Goal: Information Seeking & Learning: Understand process/instructions

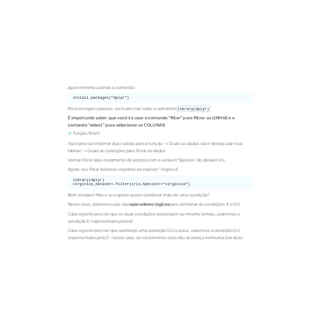
scroll to position [1887, 0]
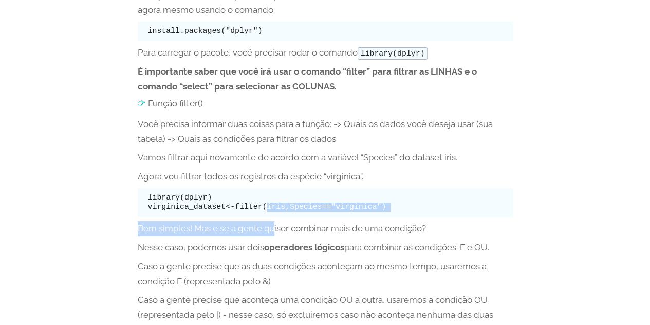
drag, startPoint x: 257, startPoint y: 223, endPoint x: 274, endPoint y: 237, distance: 21.5
click at [274, 237] on div "Filtrar usando a função filter() e select() As funções filter e select fazem pa…" at bounding box center [325, 291] width 375 height 706
click at [274, 236] on p "Bem simples! Mas e se a gente quiser combinar mais de uma condição?" at bounding box center [325, 228] width 375 height 15
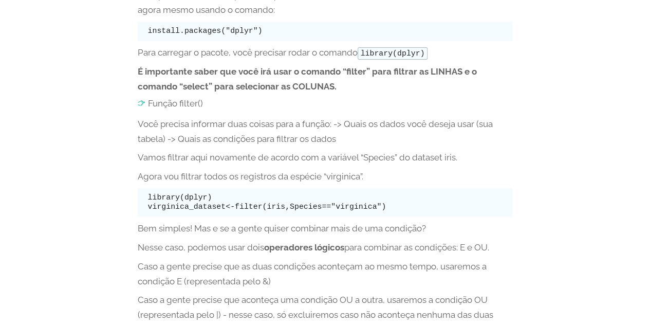
click at [220, 205] on pre "library(dplyr) virginica_dataset<-filter(iris,Species=="virginica")" at bounding box center [325, 202] width 375 height 29
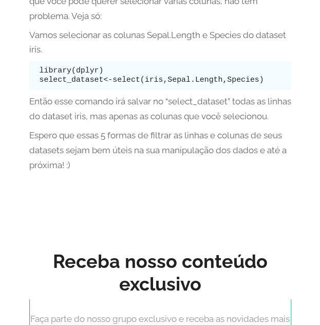
scroll to position [2826, 0]
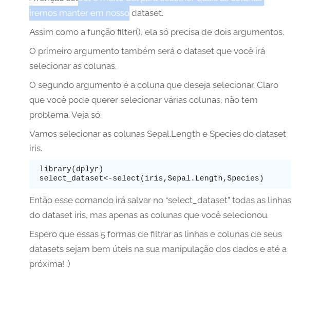
drag, startPoint x: 80, startPoint y: 74, endPoint x: 128, endPoint y: 85, distance: 48.6
click at [128, 21] on p "A função select é muito útil para escolher quais as colunas iremos manter em no…" at bounding box center [160, 6] width 262 height 30
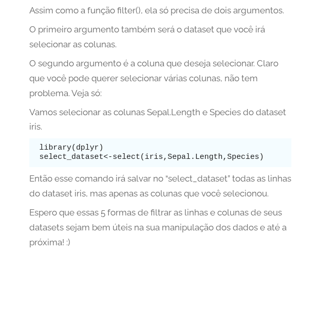
scroll to position [2888, 0]
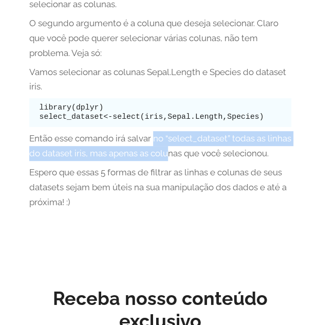
drag, startPoint x: 154, startPoint y: 210, endPoint x: 196, endPoint y: 215, distance: 42.4
click at [196, 161] on p "Então esse comando irá salvar no “select_dataset” todas as linhas do dataset ir…" at bounding box center [160, 146] width 262 height 30
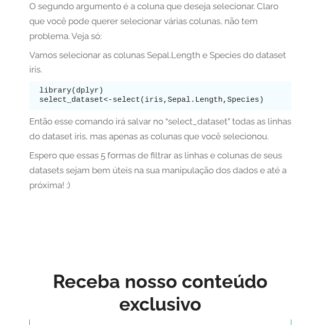
scroll to position [2906, 0]
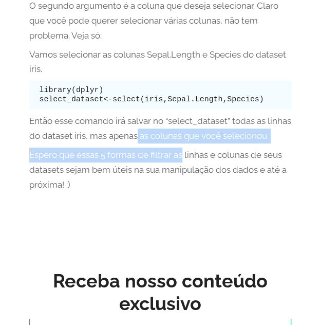
drag, startPoint x: 162, startPoint y: 198, endPoint x: 185, endPoint y: 243, distance: 50.4
click at [185, 192] on p "Espero que essas 5 formas de filtrar as linhas e colunas de seus datasets sejam…" at bounding box center [160, 170] width 262 height 45
